Goal: Browse casually

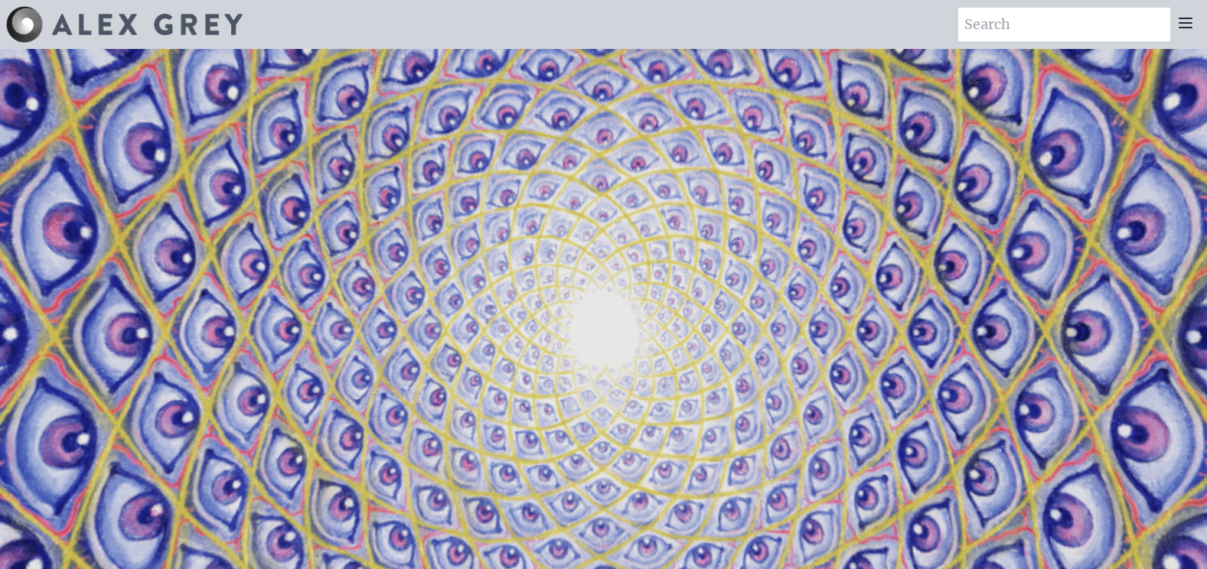
click at [1187, 24] on icon at bounding box center [1185, 22] width 12 height 9
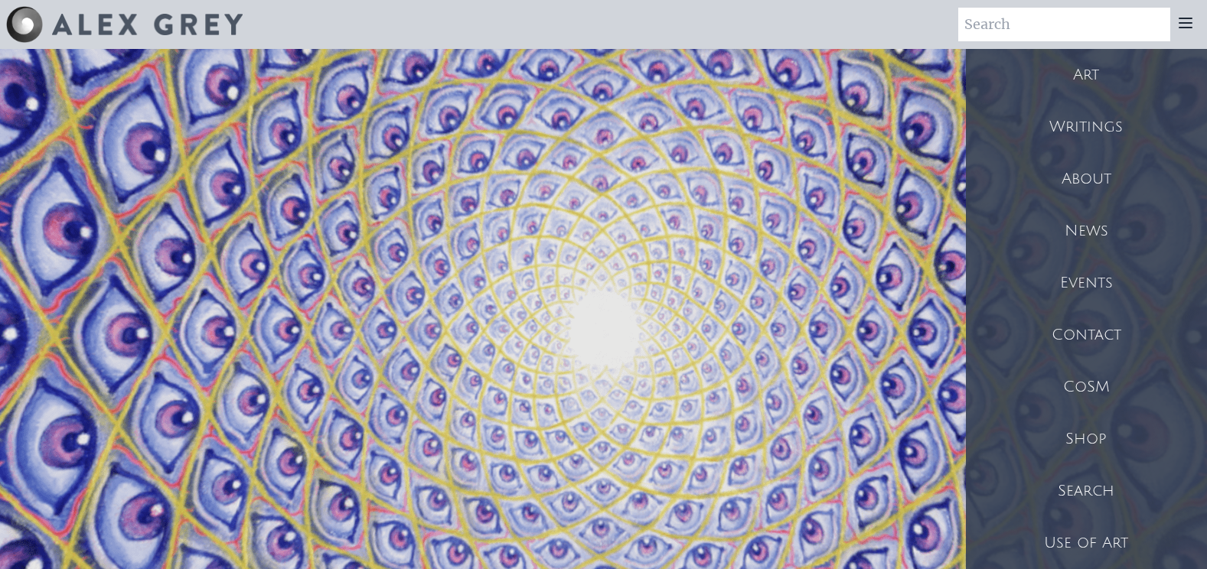
click at [716, 287] on video "Your browser does not support the video tag." at bounding box center [604, 334] width 1531 height 861
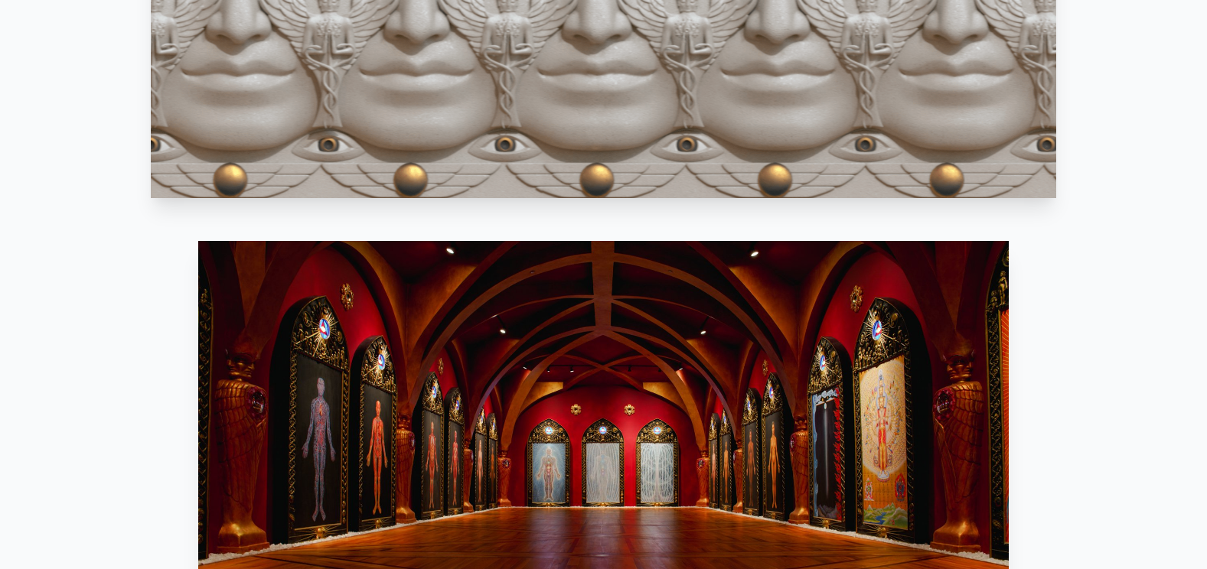
scroll to position [1225, 0]
